Goal: Task Accomplishment & Management: Manage account settings

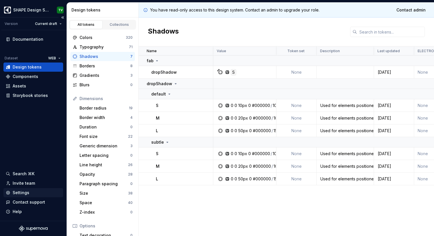
click at [20, 194] on div "Settings" at bounding box center [21, 193] width 17 height 6
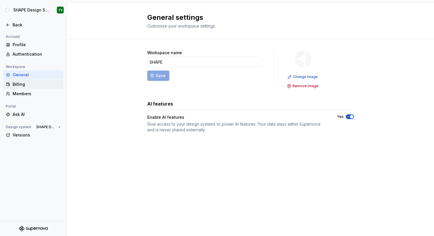
click at [12, 83] on div "Billing" at bounding box center [33, 85] width 55 height 6
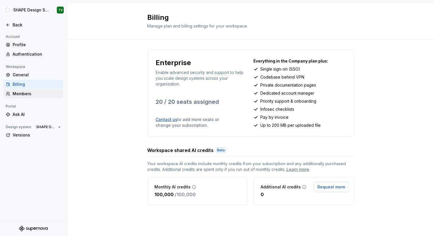
click at [40, 92] on div "Members" at bounding box center [37, 94] width 48 height 6
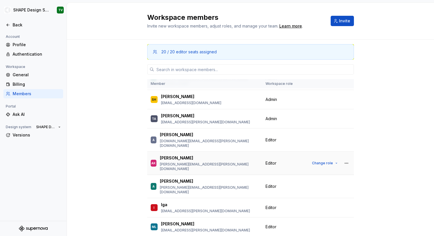
scroll to position [128, 0]
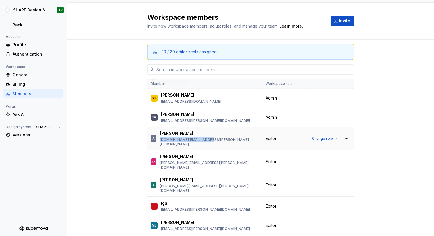
drag, startPoint x: 213, startPoint y: 128, endPoint x: 162, endPoint y: 128, distance: 51.7
click at [162, 131] on div "A [PERSON_NAME] [PERSON_NAME][DOMAIN_NAME][EMAIL_ADDRESS][PERSON_NAME][DOMAIN_N…" at bounding box center [205, 139] width 108 height 16
copy p "[DOMAIN_NAME][EMAIL_ADDRESS][PERSON_NAME][DOMAIN_NAME]"
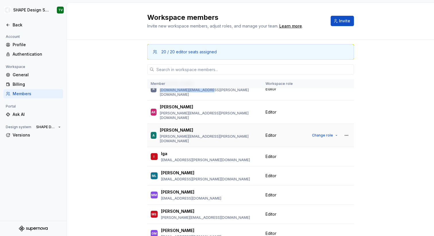
scroll to position [172, 0]
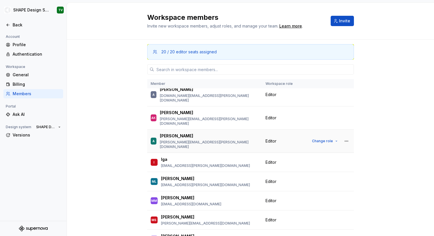
click at [179, 133] on div "[PERSON_NAME]" at bounding box center [209, 136] width 99 height 6
drag, startPoint x: 194, startPoint y: 117, endPoint x: 160, endPoint y: 116, distance: 33.9
click at [160, 133] on div "A [PERSON_NAME] [PERSON_NAME][EMAIL_ADDRESS][PERSON_NAME][DOMAIN_NAME]" at bounding box center [205, 141] width 108 height 16
copy p "[PERSON_NAME]"
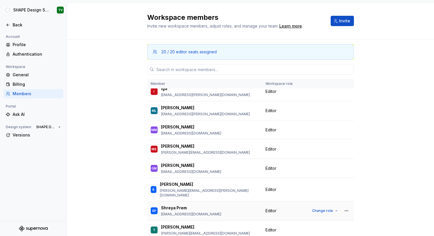
scroll to position [242, 0]
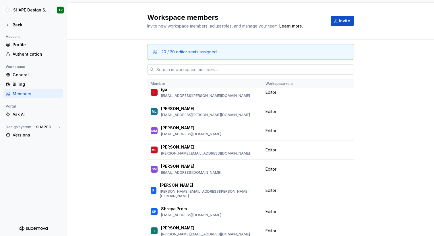
click at [192, 69] on input "text" at bounding box center [254, 69] width 200 height 10
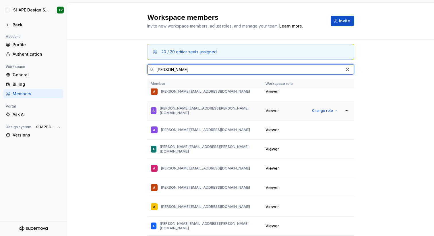
scroll to position [0, 0]
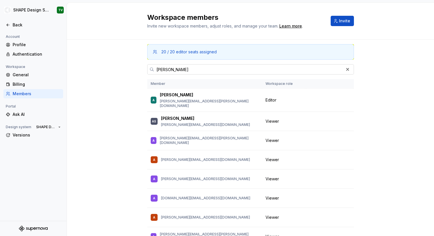
click at [184, 70] on input "[PERSON_NAME]" at bounding box center [249, 69] width 190 height 10
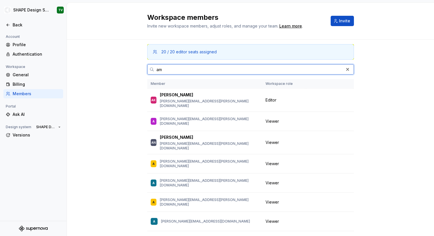
type input "a"
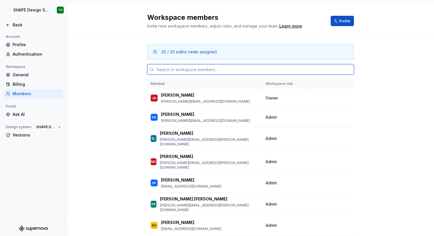
click at [164, 72] on input "text" at bounding box center [254, 69] width 200 height 10
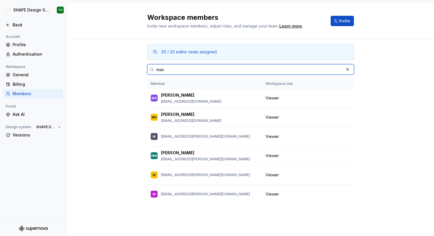
click at [170, 70] on input "max" at bounding box center [249, 69] width 190 height 10
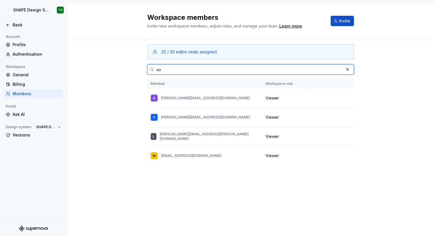
type input "s"
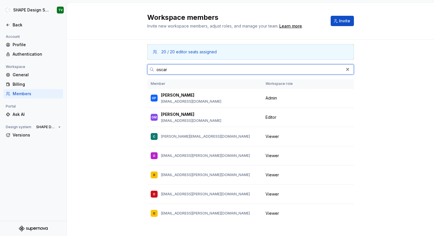
click at [179, 71] on input "oscar" at bounding box center [249, 69] width 190 height 10
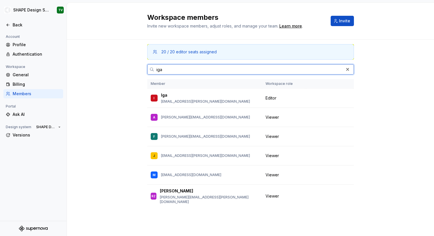
click at [167, 73] on input "iga" at bounding box center [249, 69] width 190 height 10
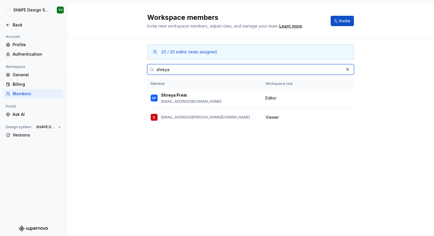
click at [162, 69] on input "shreya" at bounding box center [249, 69] width 190 height 10
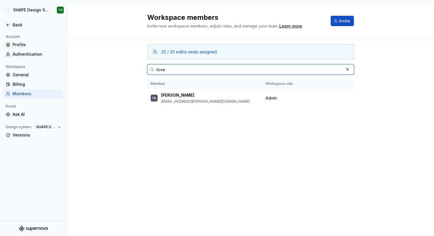
type input "tove"
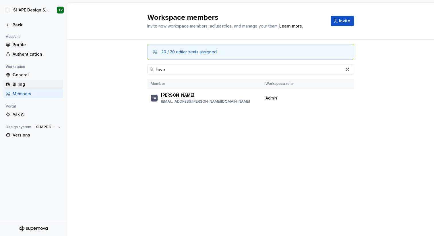
click at [23, 82] on div "Billing" at bounding box center [37, 85] width 48 height 6
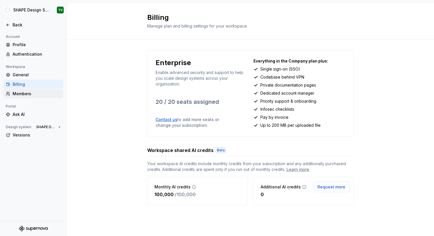
click at [32, 94] on div "Members" at bounding box center [37, 94] width 48 height 6
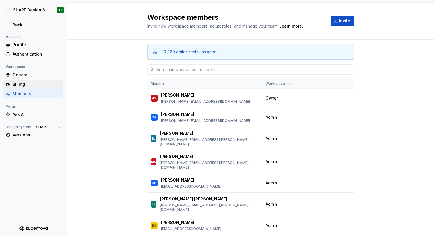
click at [26, 83] on div "Billing" at bounding box center [37, 85] width 48 height 6
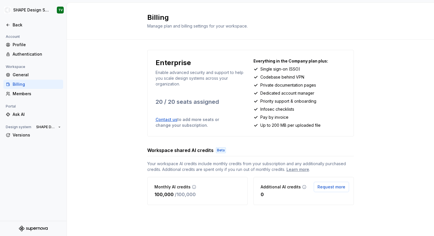
click at [226, 68] on div "Enterprise Enable advanced security and support to help you scale design system…" at bounding box center [202, 72] width 92 height 29
click at [34, 72] on div "General" at bounding box center [37, 75] width 48 height 6
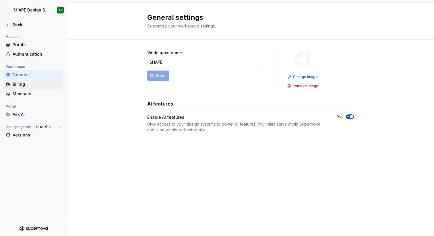
click at [33, 82] on div "Billing" at bounding box center [37, 85] width 48 height 6
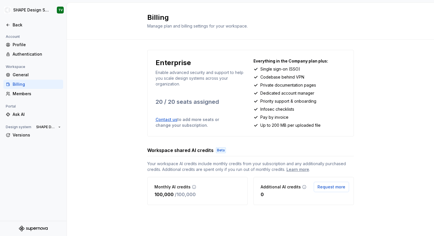
click at [167, 119] on link "Contact us" at bounding box center [167, 119] width 22 height 5
click at [17, 91] on div "Members" at bounding box center [37, 94] width 48 height 6
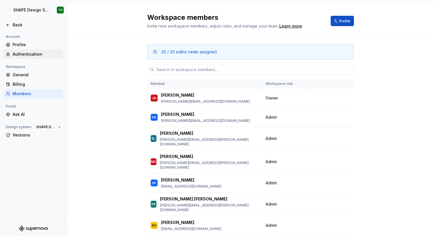
click at [29, 53] on div "Authentication" at bounding box center [37, 54] width 48 height 6
